Goal: Task Accomplishment & Management: Manage account settings

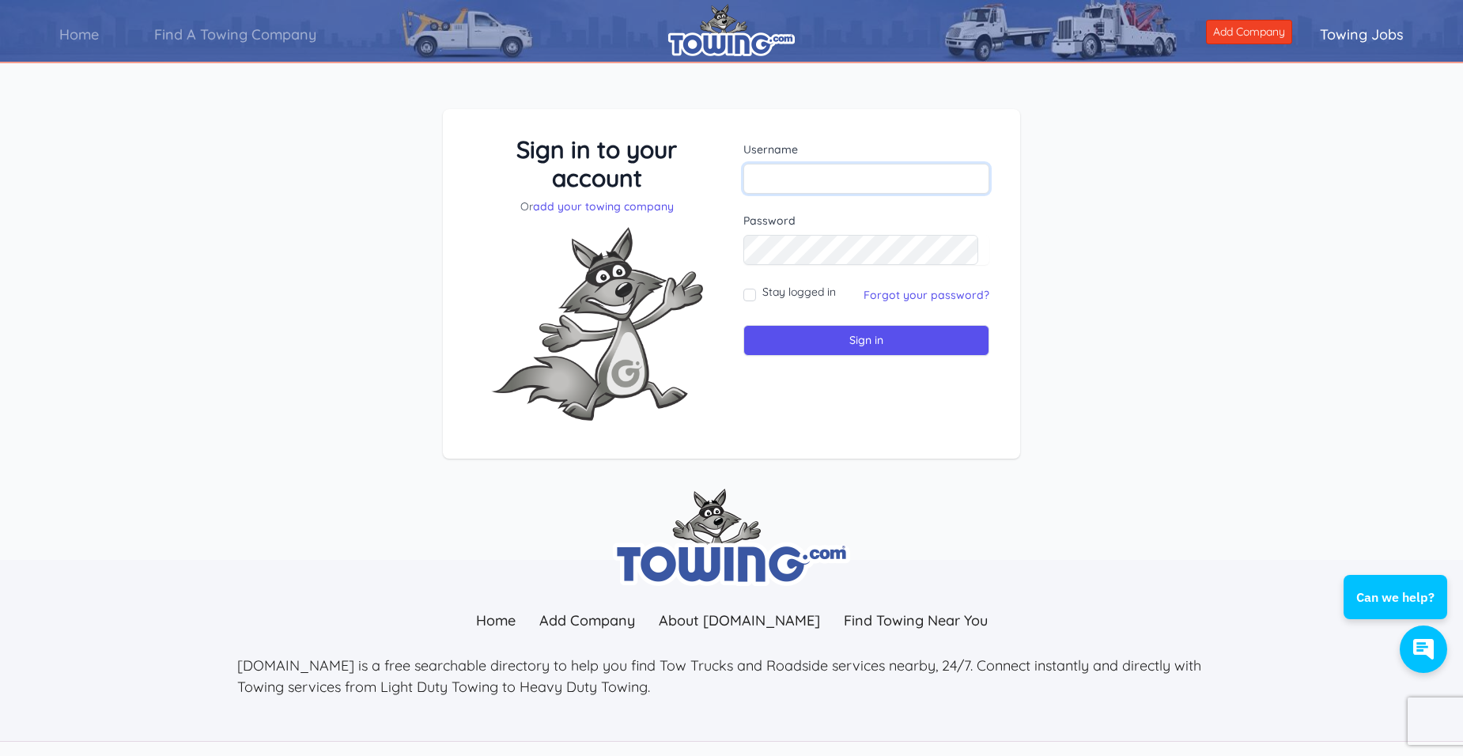
click at [790, 187] on input "text" at bounding box center [866, 179] width 246 height 30
type input "TIK@EMBARQMAIL.COM"
click at [751, 292] on input "Stay logged in" at bounding box center [749, 295] width 13 height 13
checkbox input "true"
click at [870, 340] on input "Sign in" at bounding box center [866, 340] width 246 height 31
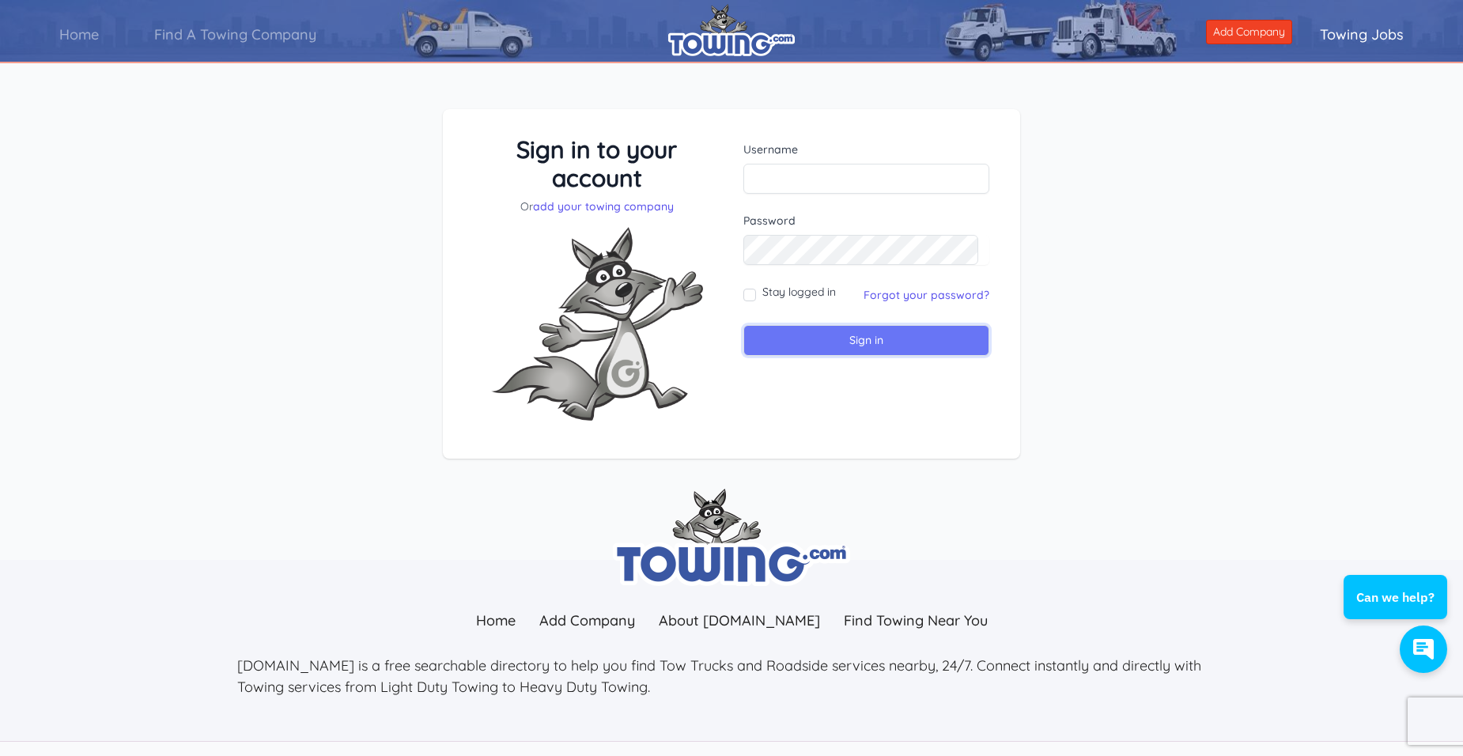
click at [855, 340] on input "Sign in" at bounding box center [866, 340] width 246 height 31
click at [782, 179] on input "text" at bounding box center [866, 179] width 246 height 30
type input "TIK@EMBARQMAIL.COM"
click at [749, 291] on input "Stay logged in" at bounding box center [749, 295] width 13 height 13
checkbox input "true"
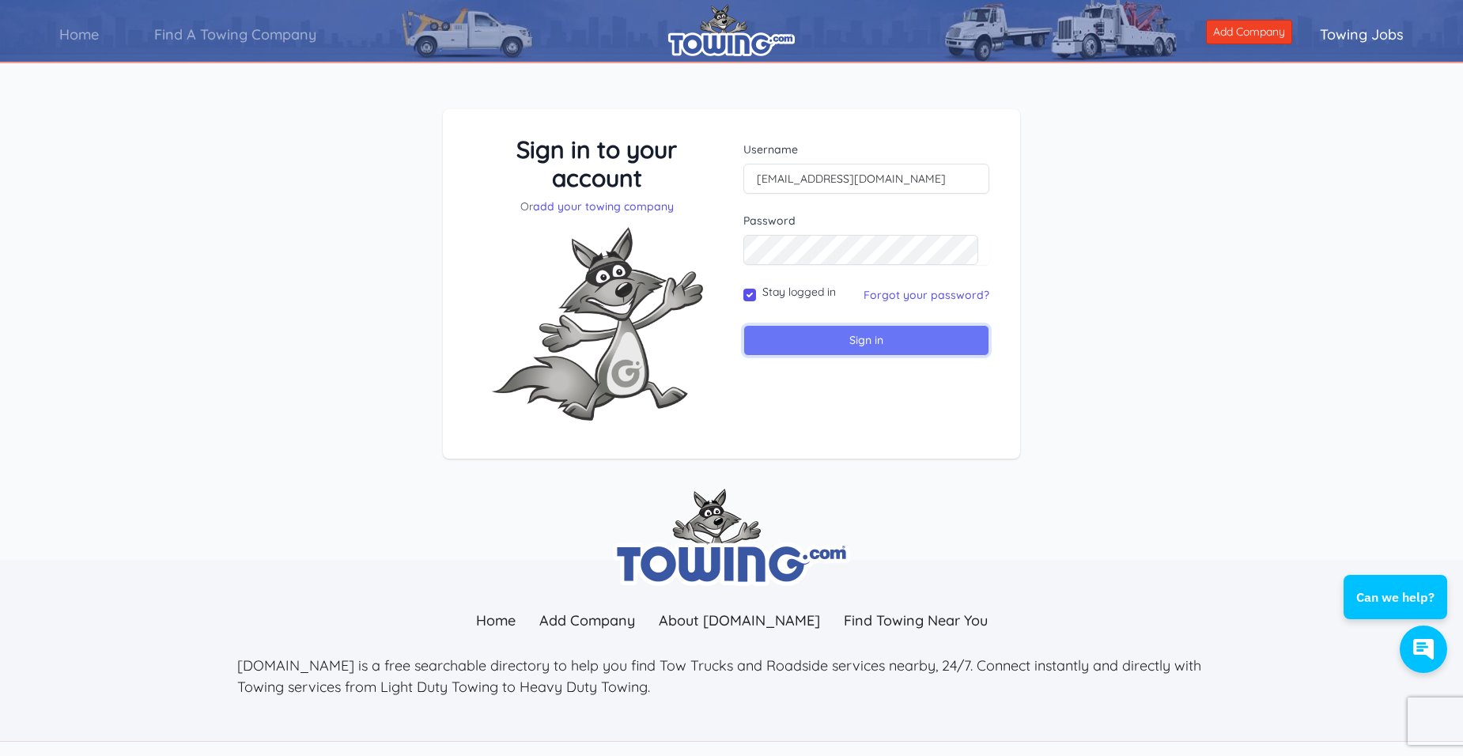
click at [870, 336] on input "Sign in" at bounding box center [866, 340] width 246 height 31
click at [887, 290] on link "Forgot your password?" at bounding box center [926, 295] width 126 height 14
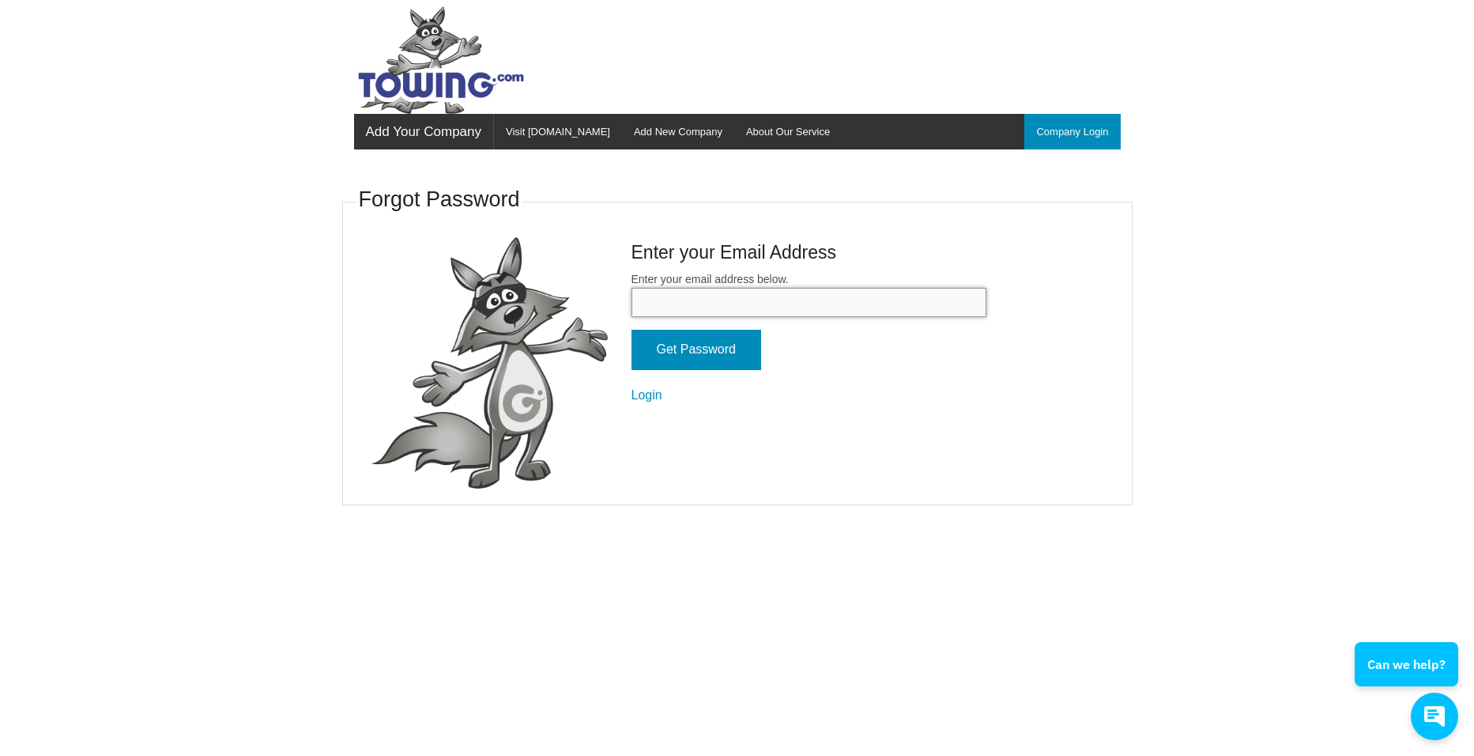
click at [735, 303] on input "Enter your email address below." at bounding box center [809, 302] width 355 height 29
type input "[EMAIL_ADDRESS][DOMAIN_NAME]"
click at [742, 350] on input "Get Password" at bounding box center [697, 350] width 130 height 40
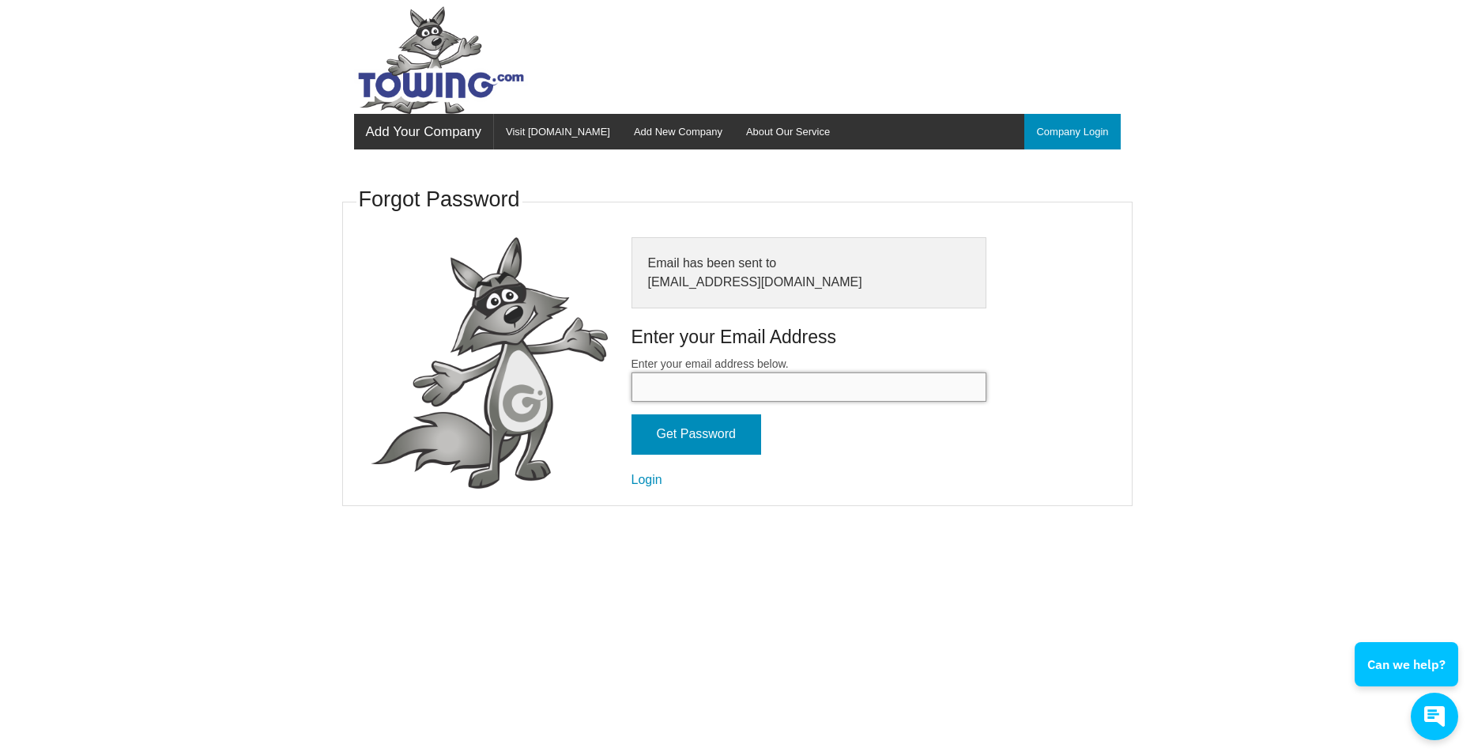
click at [658, 383] on input "Enter your email address below." at bounding box center [809, 386] width 355 height 29
type input "TIK@EMBARQMAIL.COM"
click at [687, 428] on input "Get Password" at bounding box center [697, 434] width 130 height 40
click at [674, 441] on input "Get Password" at bounding box center [697, 434] width 130 height 40
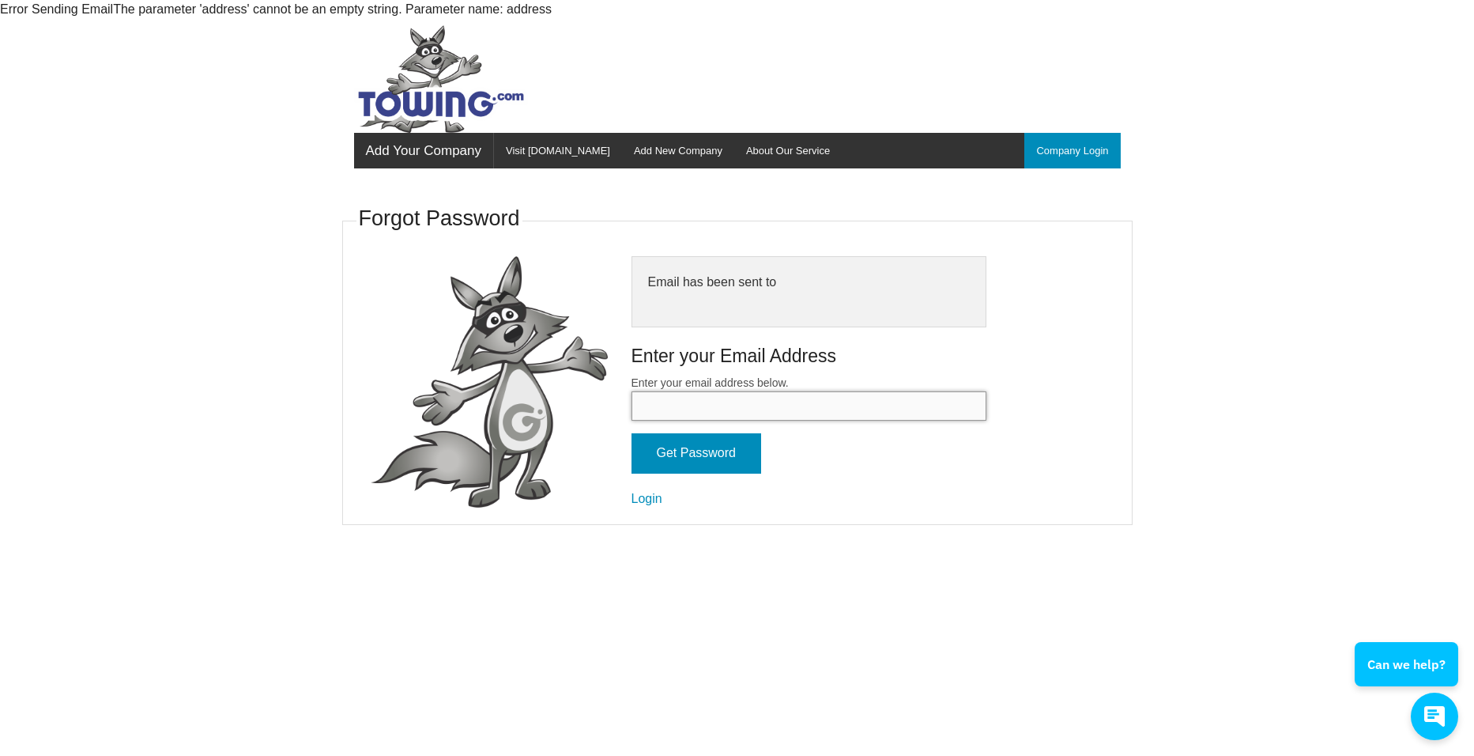
click at [666, 410] on input "Enter your email address below." at bounding box center [809, 405] width 355 height 29
type input "TIK@EMBARQMAIL.COM"
click at [666, 460] on input "Get Password" at bounding box center [697, 453] width 130 height 40
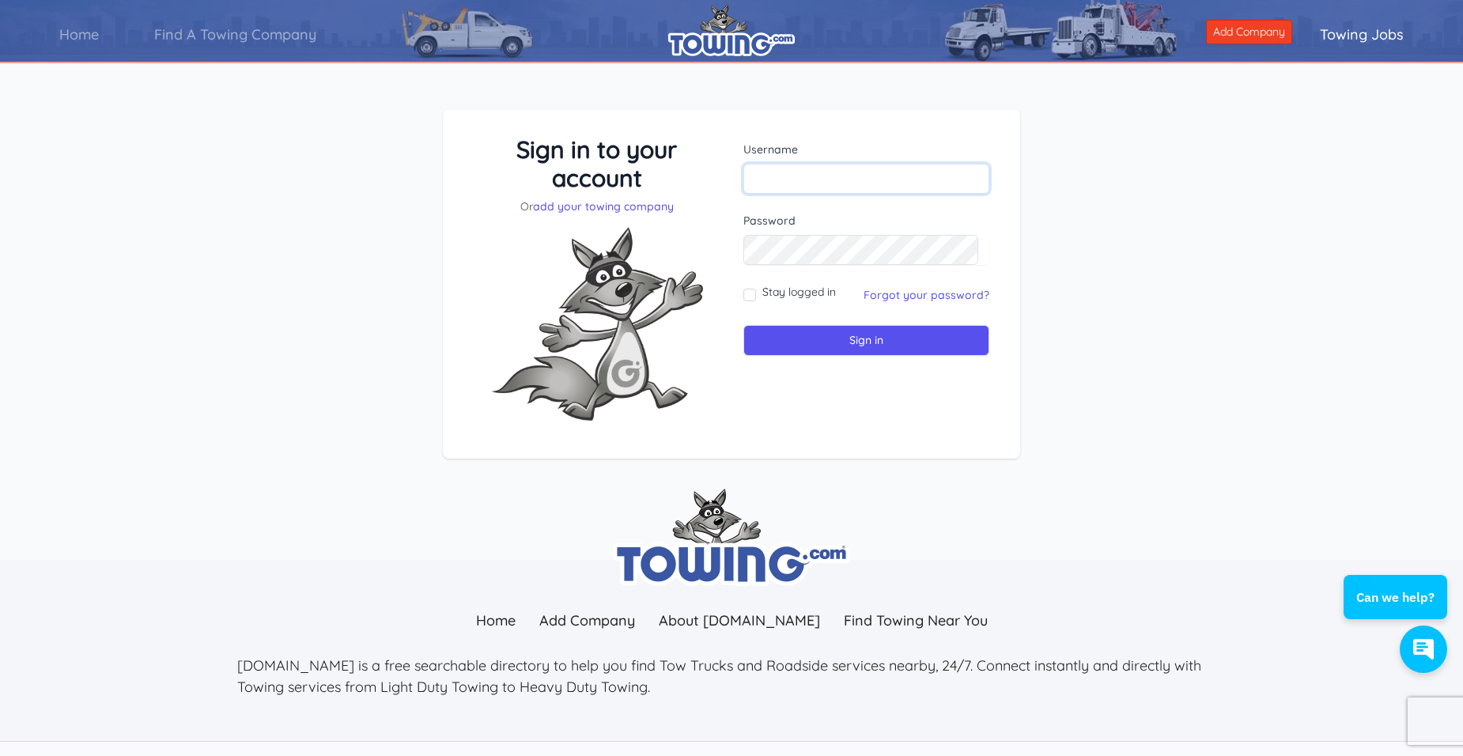
click at [772, 181] on input "text" at bounding box center [866, 179] width 246 height 30
type input "tikolo"
click at [751, 297] on input "Stay logged in" at bounding box center [749, 295] width 13 height 13
checkbox input "true"
click at [853, 338] on input "Sign in" at bounding box center [866, 340] width 246 height 31
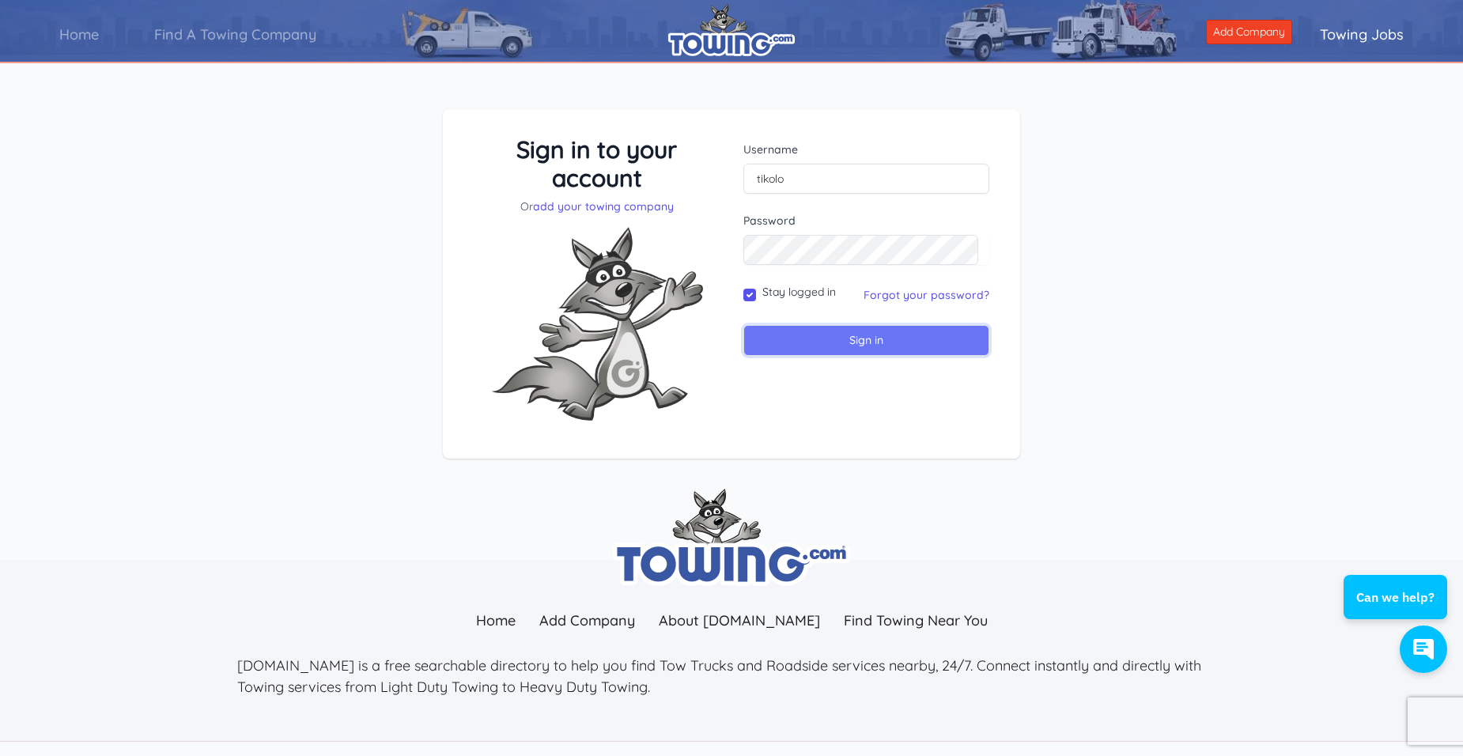
click at [850, 345] on input "Sign in" at bounding box center [866, 340] width 246 height 31
click at [870, 337] on input "Sign in" at bounding box center [866, 340] width 246 height 31
click at [870, 341] on input "Sign in" at bounding box center [866, 340] width 246 height 31
click at [861, 332] on input "Sign in" at bounding box center [866, 340] width 246 height 31
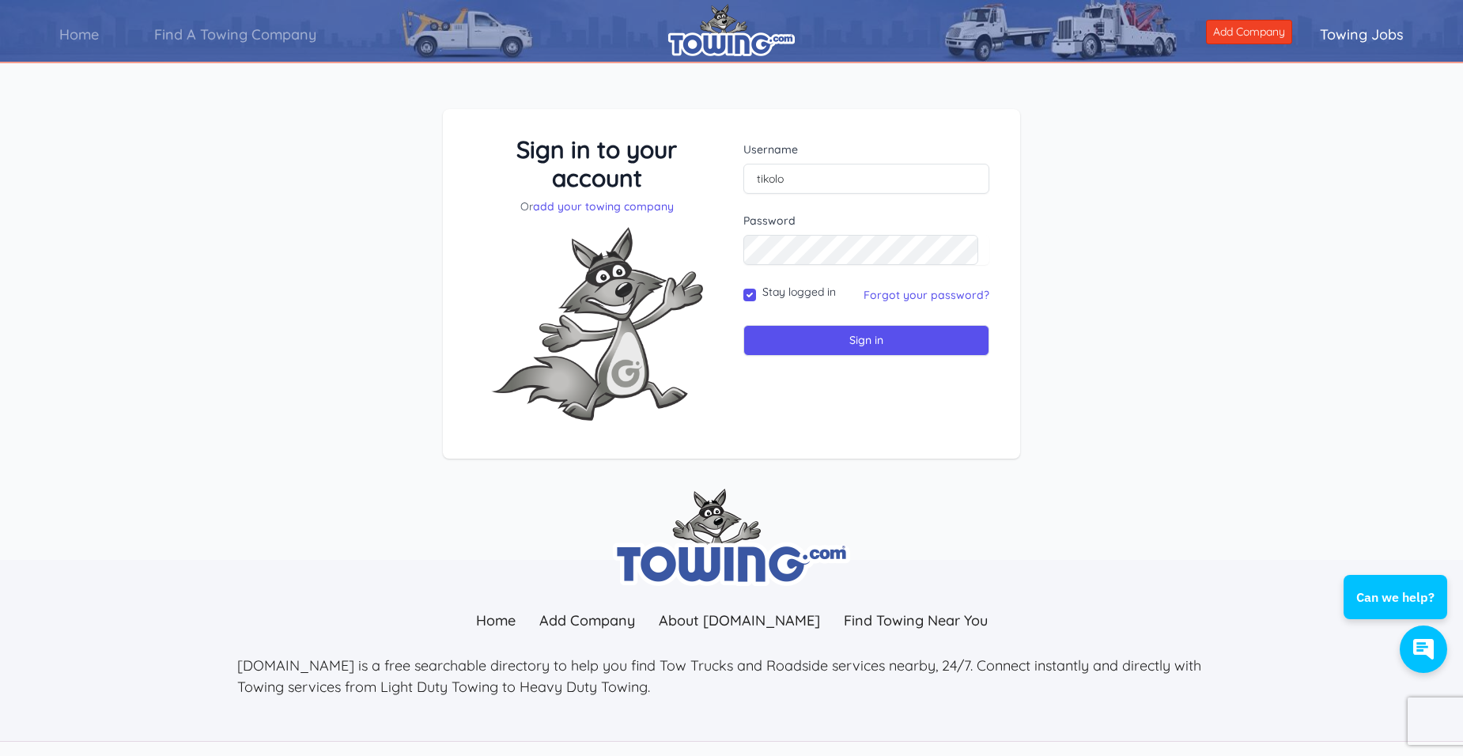
click at [1122, 481] on div "Sign in to your account Or add your towing company Username tikolo Sign in" at bounding box center [731, 296] width 1463 height 451
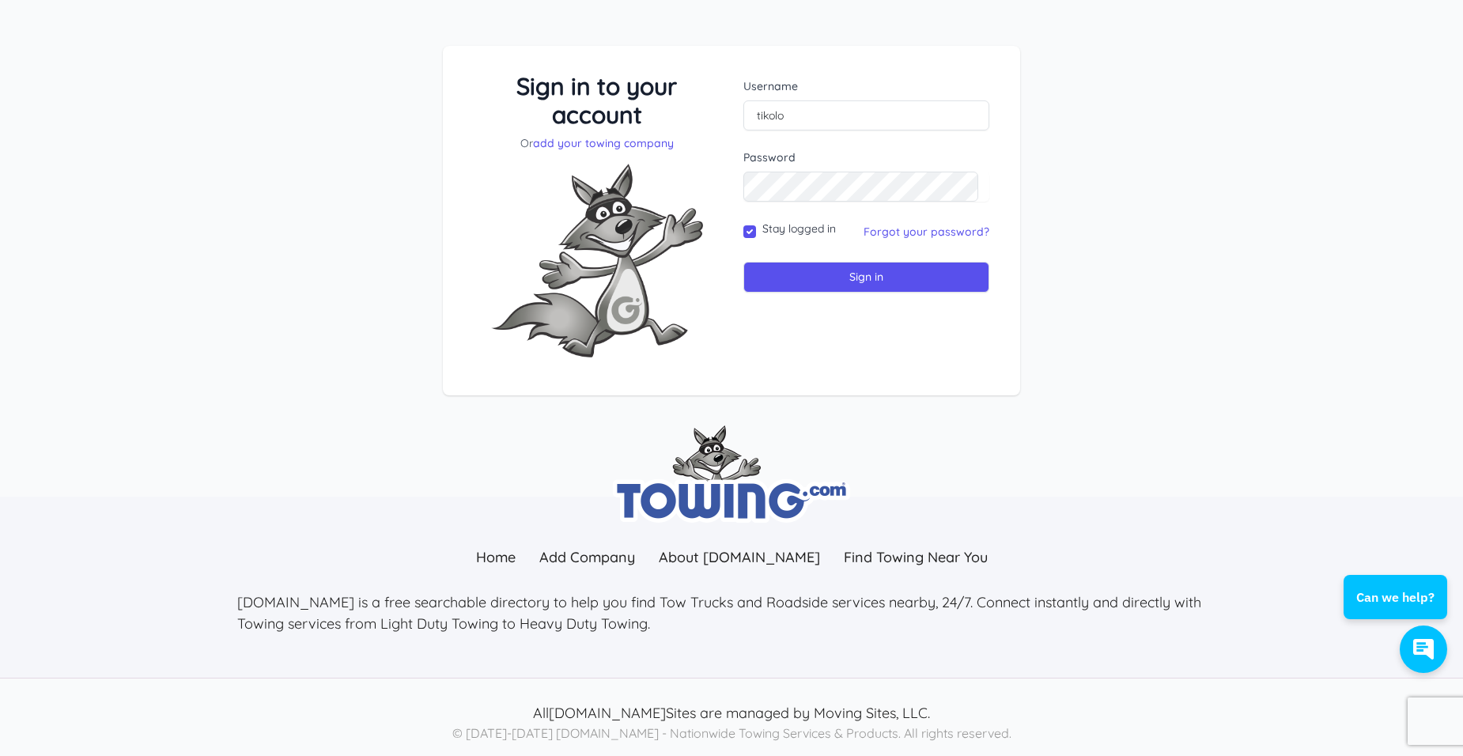
scroll to position [72, 0]
